Goal: Check status: Check status

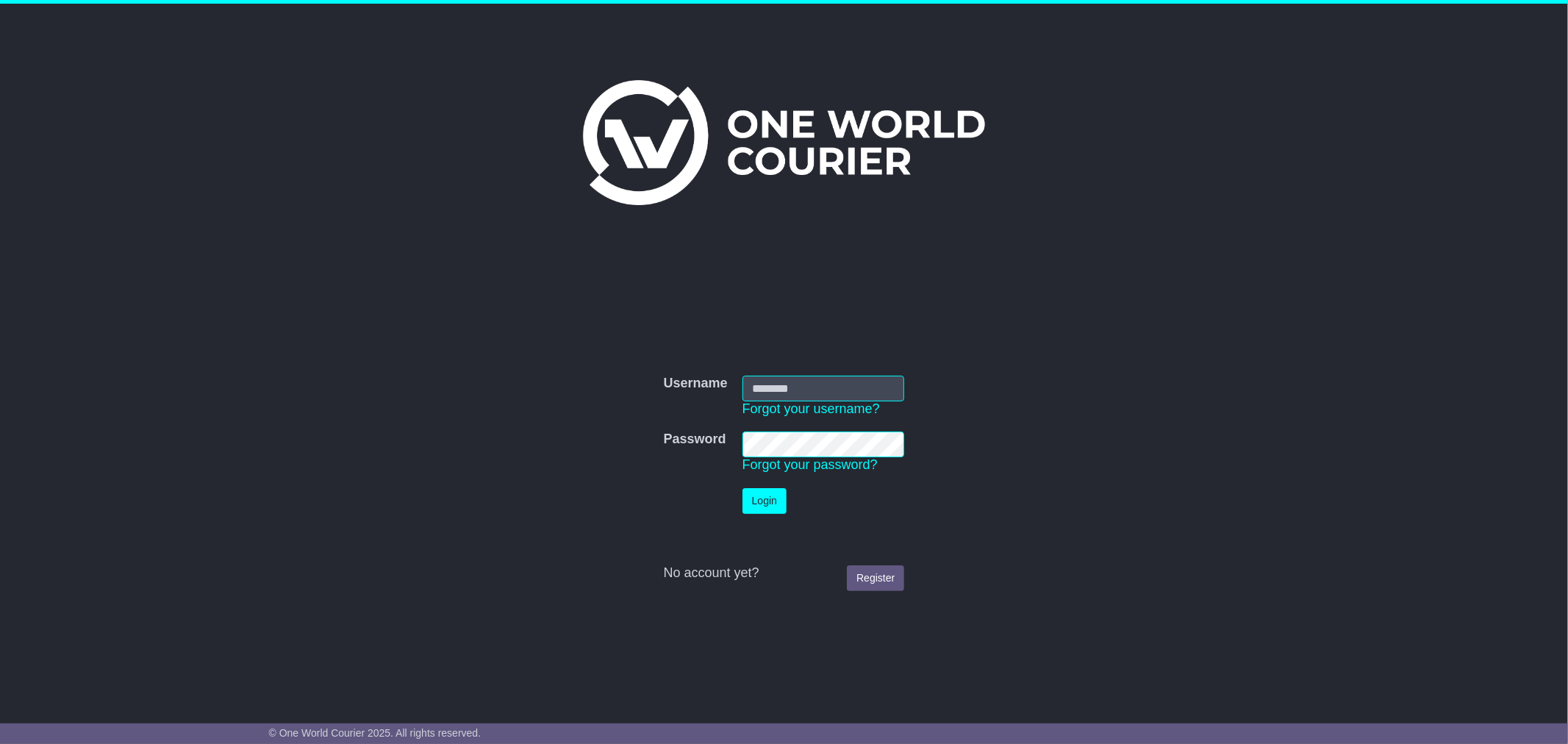
type input "*********"
click at [757, 504] on button "Login" at bounding box center [764, 500] width 44 height 26
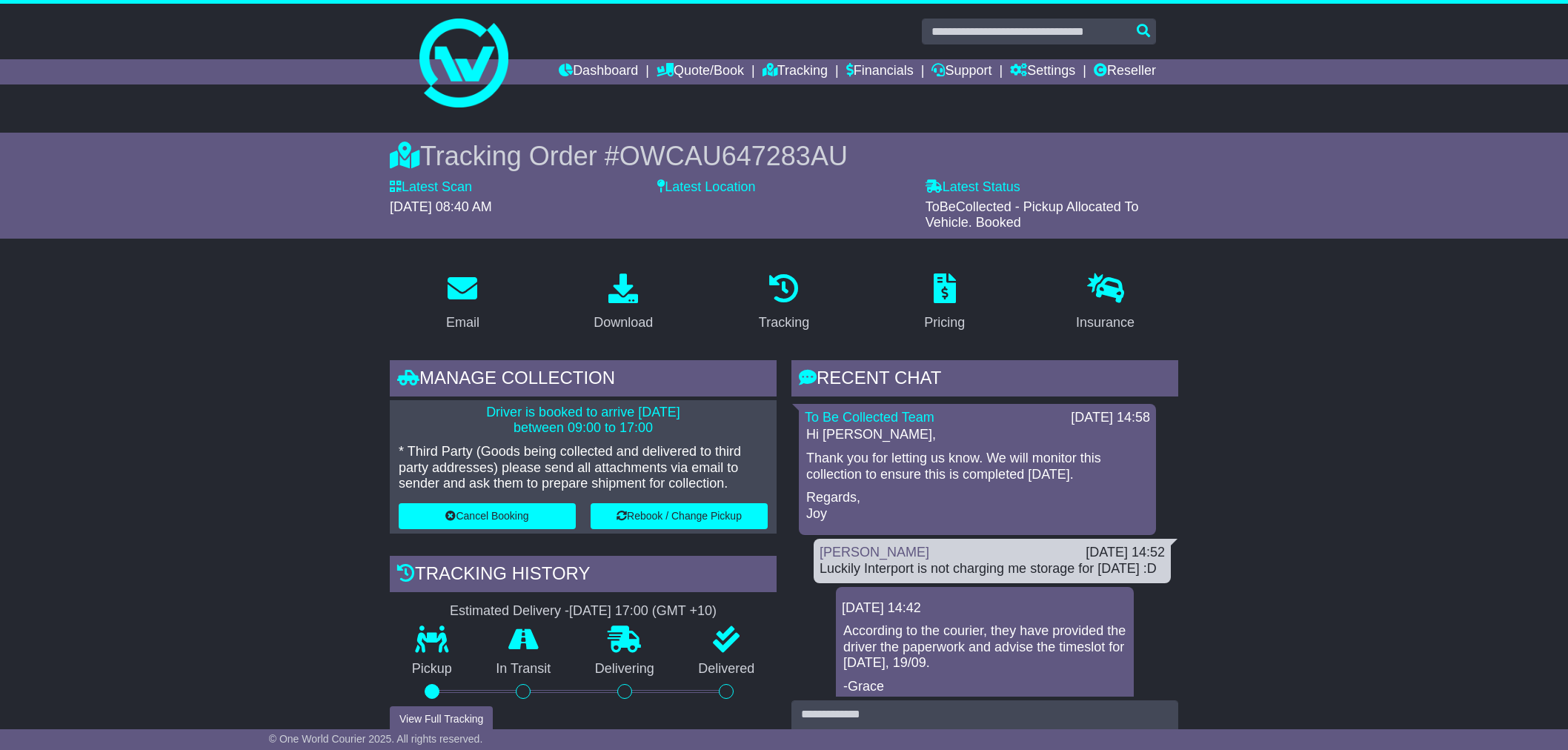
click at [682, 69] on link "Quote/Book" at bounding box center [699, 72] width 87 height 25
click at [590, 109] on link at bounding box center [784, 63] width 758 height 119
